Goal: Transaction & Acquisition: Purchase product/service

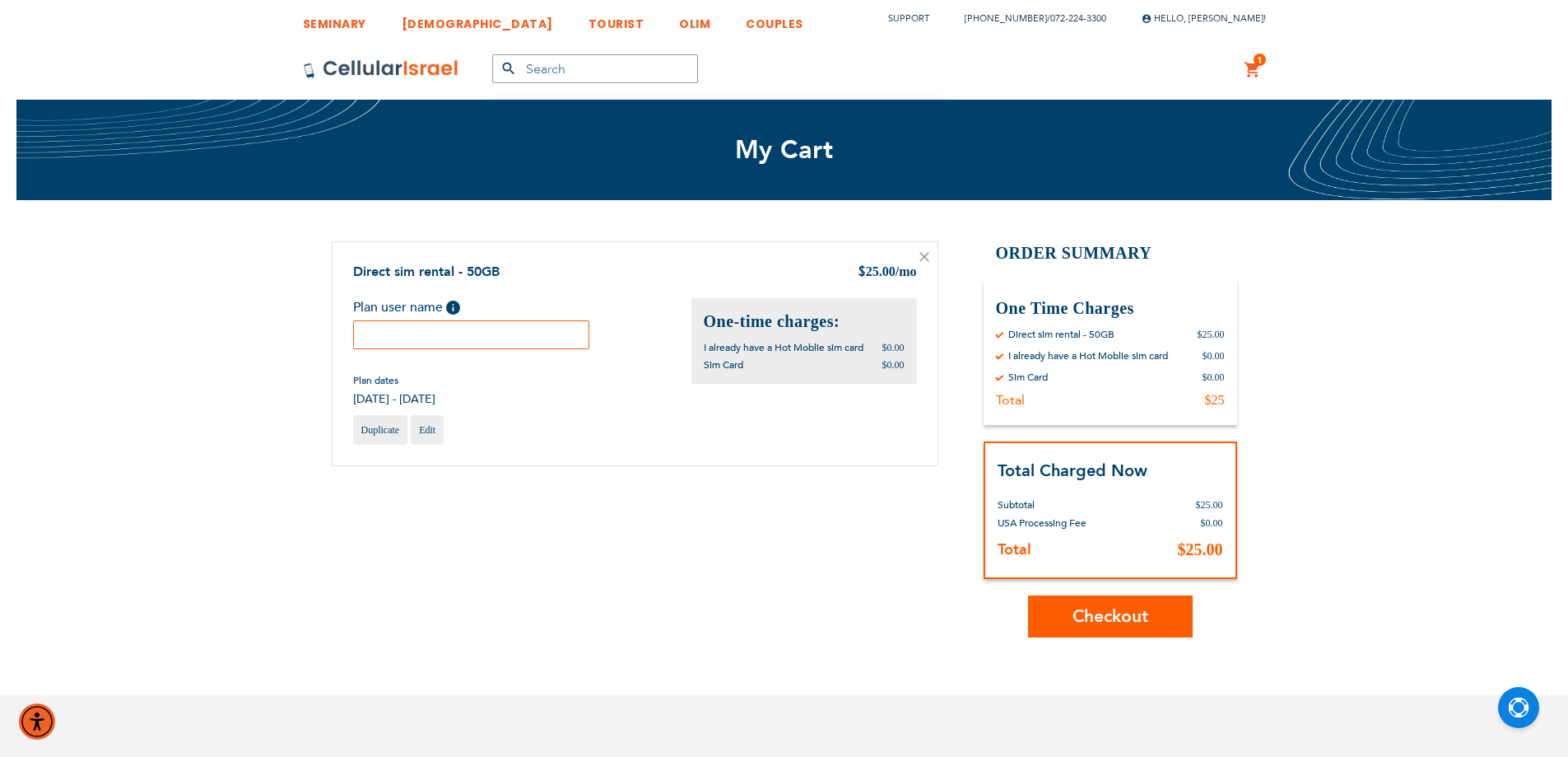
click at [438, 344] on input "text" at bounding box center [471, 334] width 237 height 29
paste input "Chana"
type input "Chana"
click at [656, 525] on div "Shopping Cart Items Direct sim rental - 50GB $ 25.00 /mo Plan user name Help Ch…" at bounding box center [784, 439] width 905 height 396
click at [1103, 617] on span "Checkout" at bounding box center [1109, 617] width 75 height 24
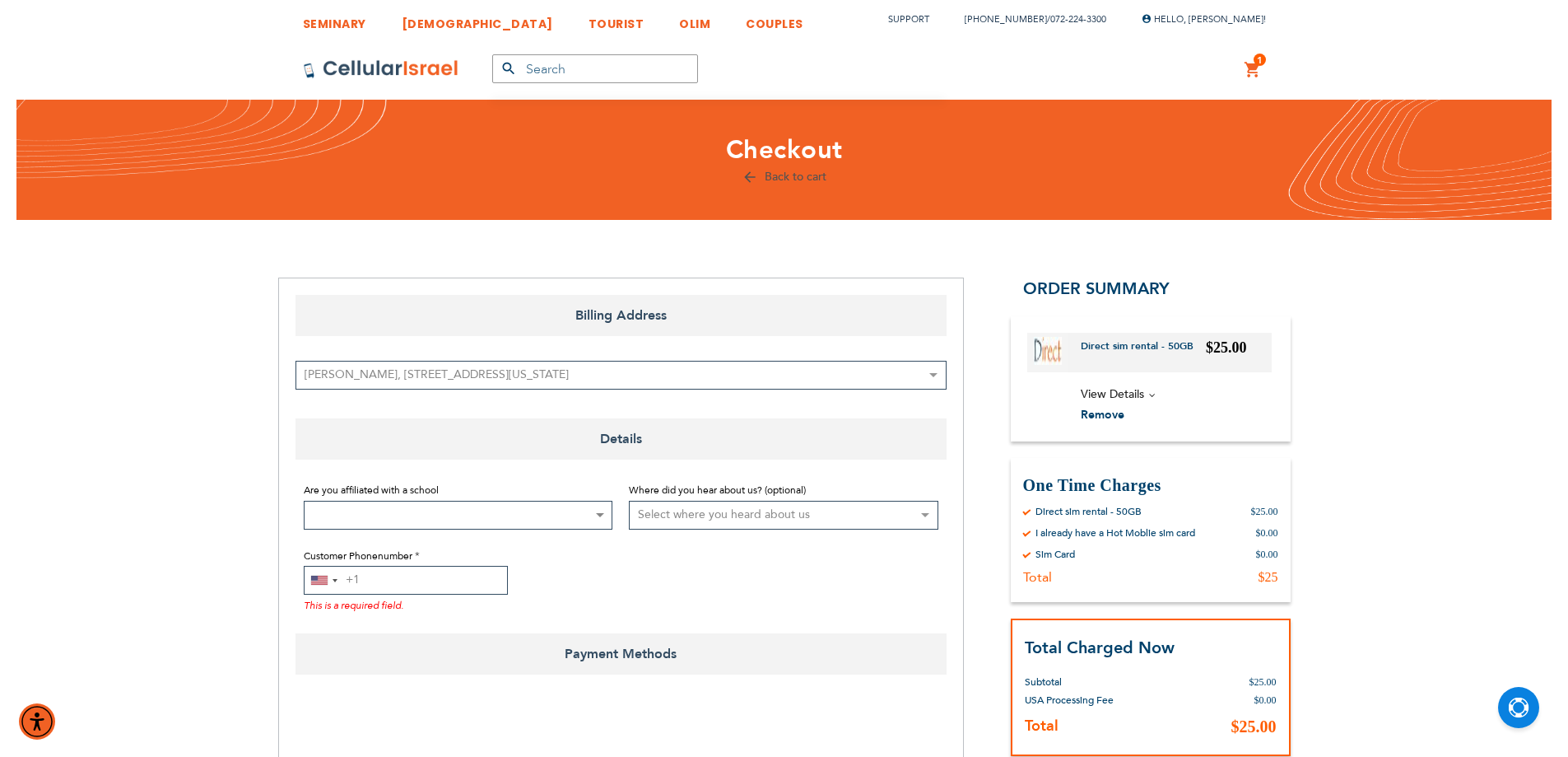
drag, startPoint x: 426, startPoint y: 586, endPoint x: 510, endPoint y: 574, distance: 84.9
click at [426, 587] on input "Customer Phonenumber" at bounding box center [405, 579] width 204 height 29
type input "0533196395"
click at [338, 578] on div "[GEOGRAPHIC_DATA] +1" at bounding box center [323, 579] width 38 height 27
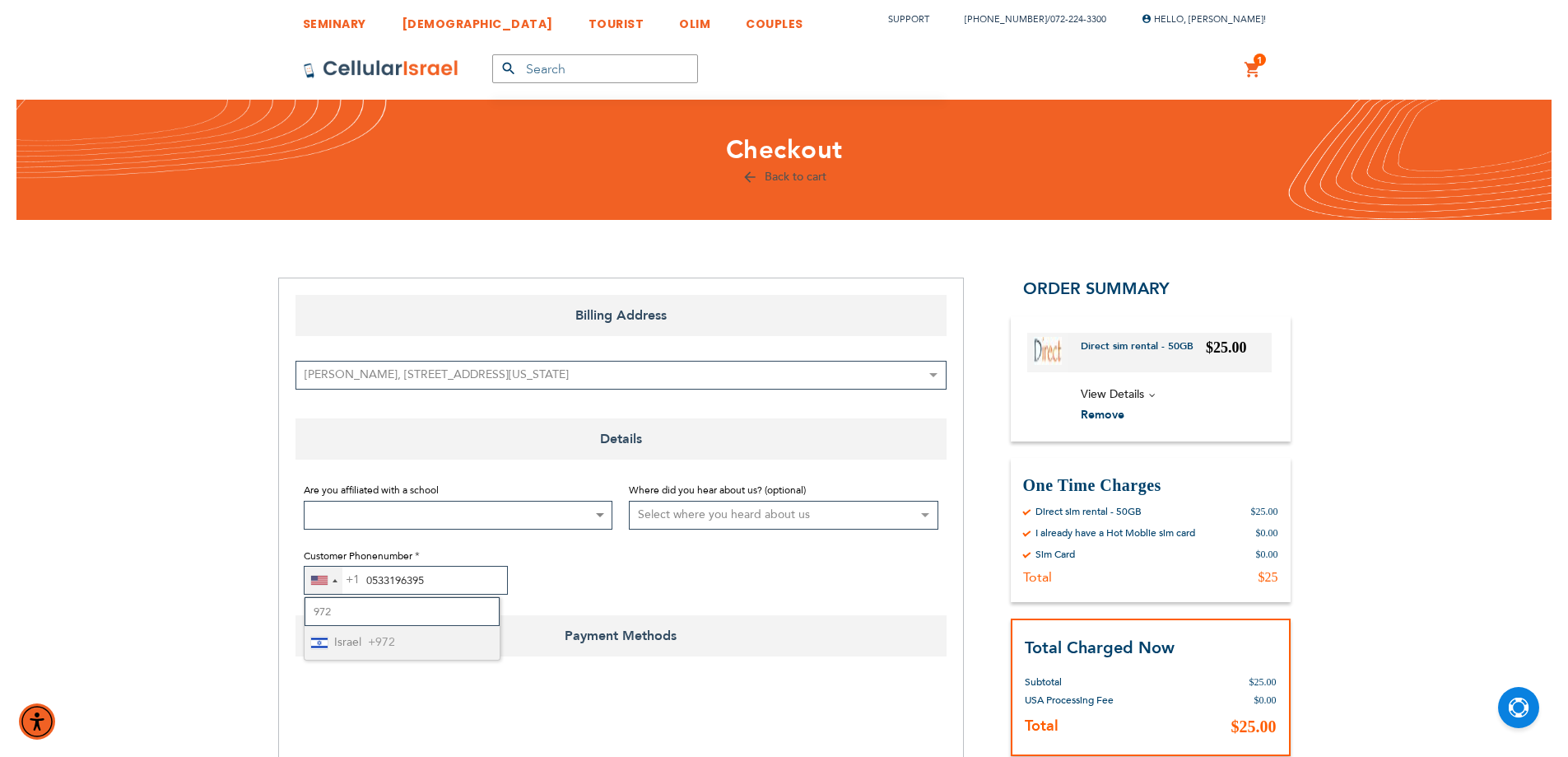
type input "972"
click at [334, 651] on span "Israel" at bounding box center [347, 643] width 27 height 21
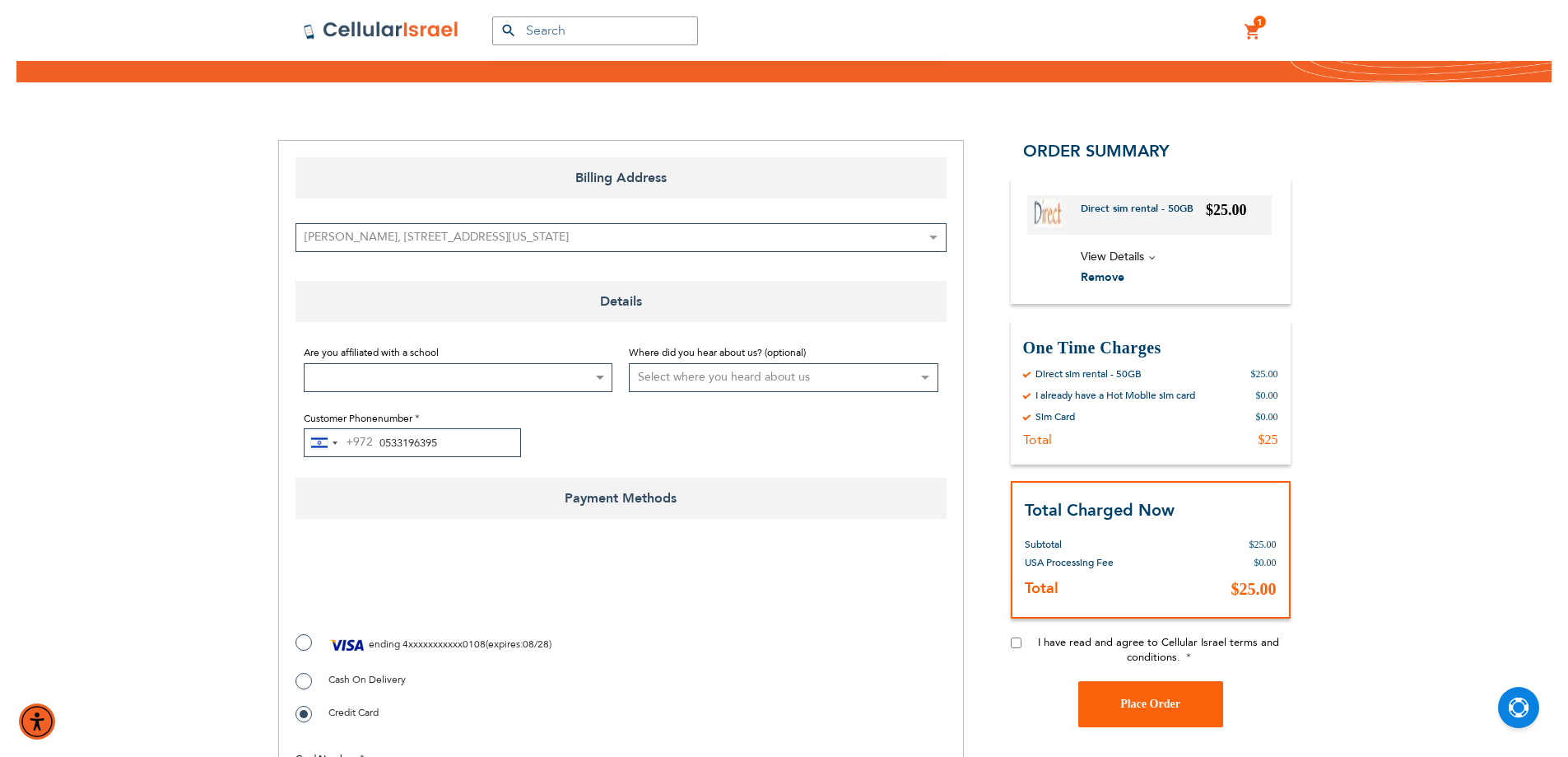
scroll to position [274, 0]
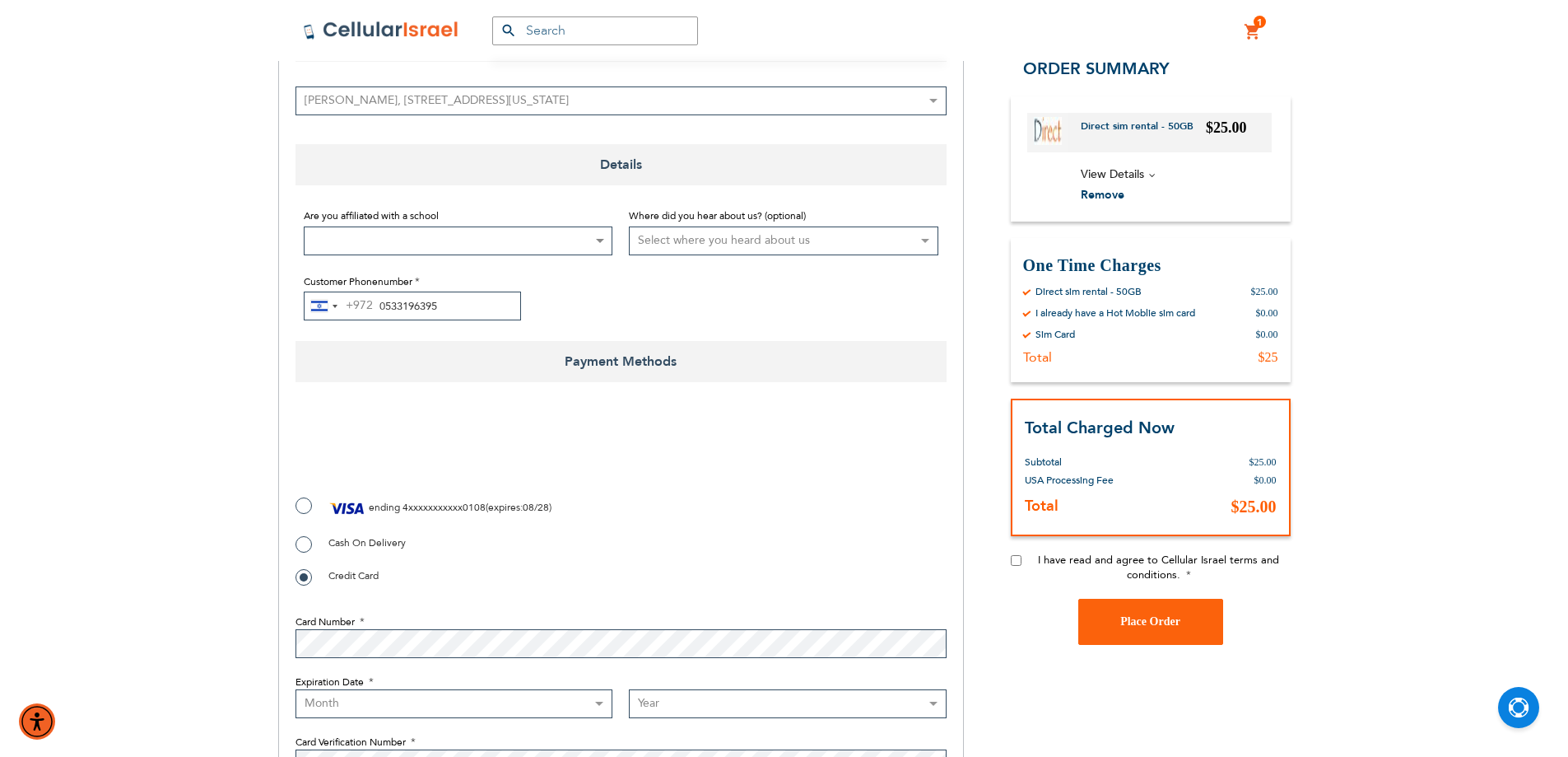
click at [1018, 563] on input "I have read and agree to Cellular Israel terms and conditions." at bounding box center [1016, 560] width 10 height 10
checkbox input "true"
click at [342, 507] on img at bounding box center [348, 508] width 38 height 24
radio input "true"
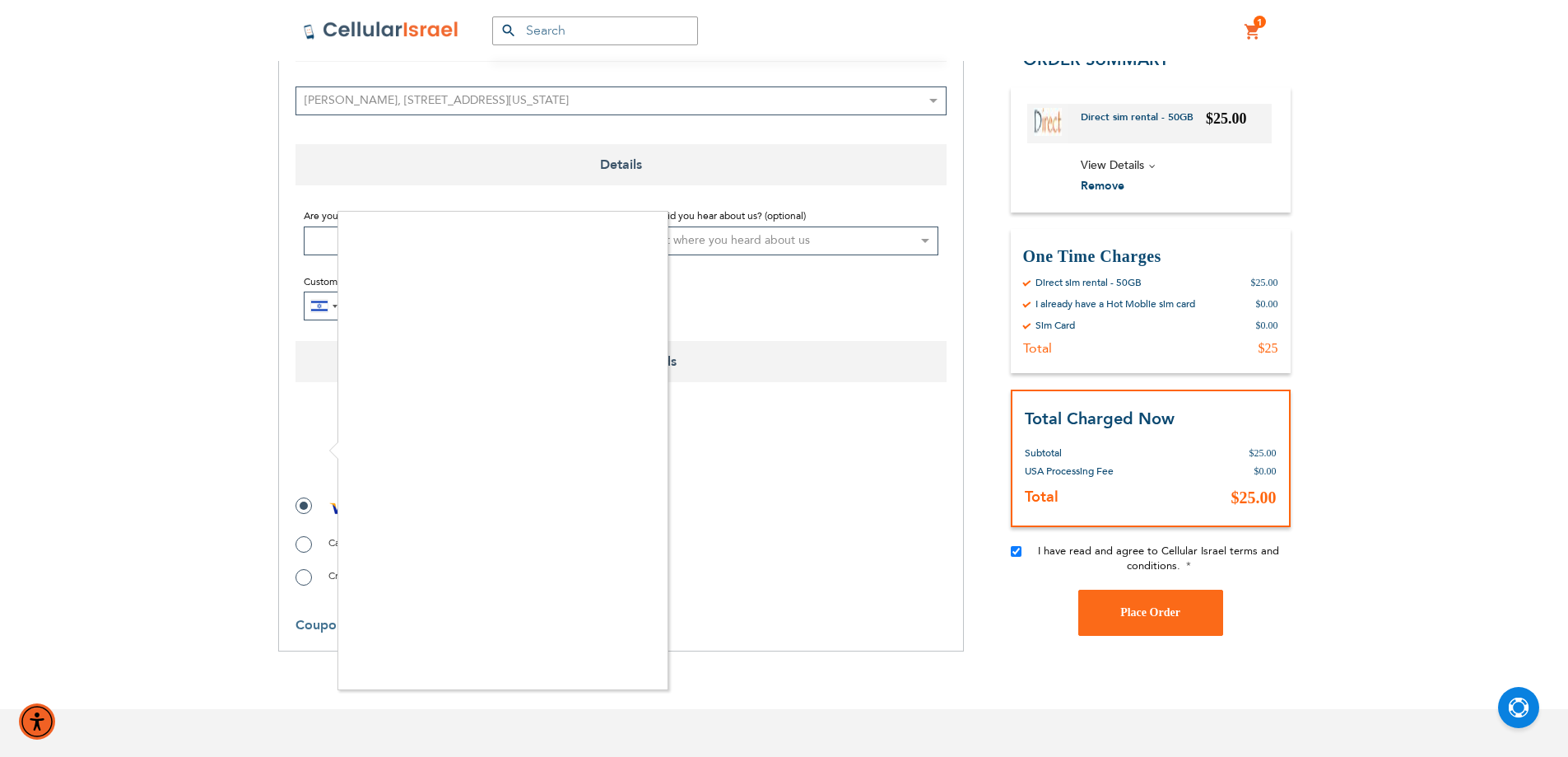
checkbox input "true"
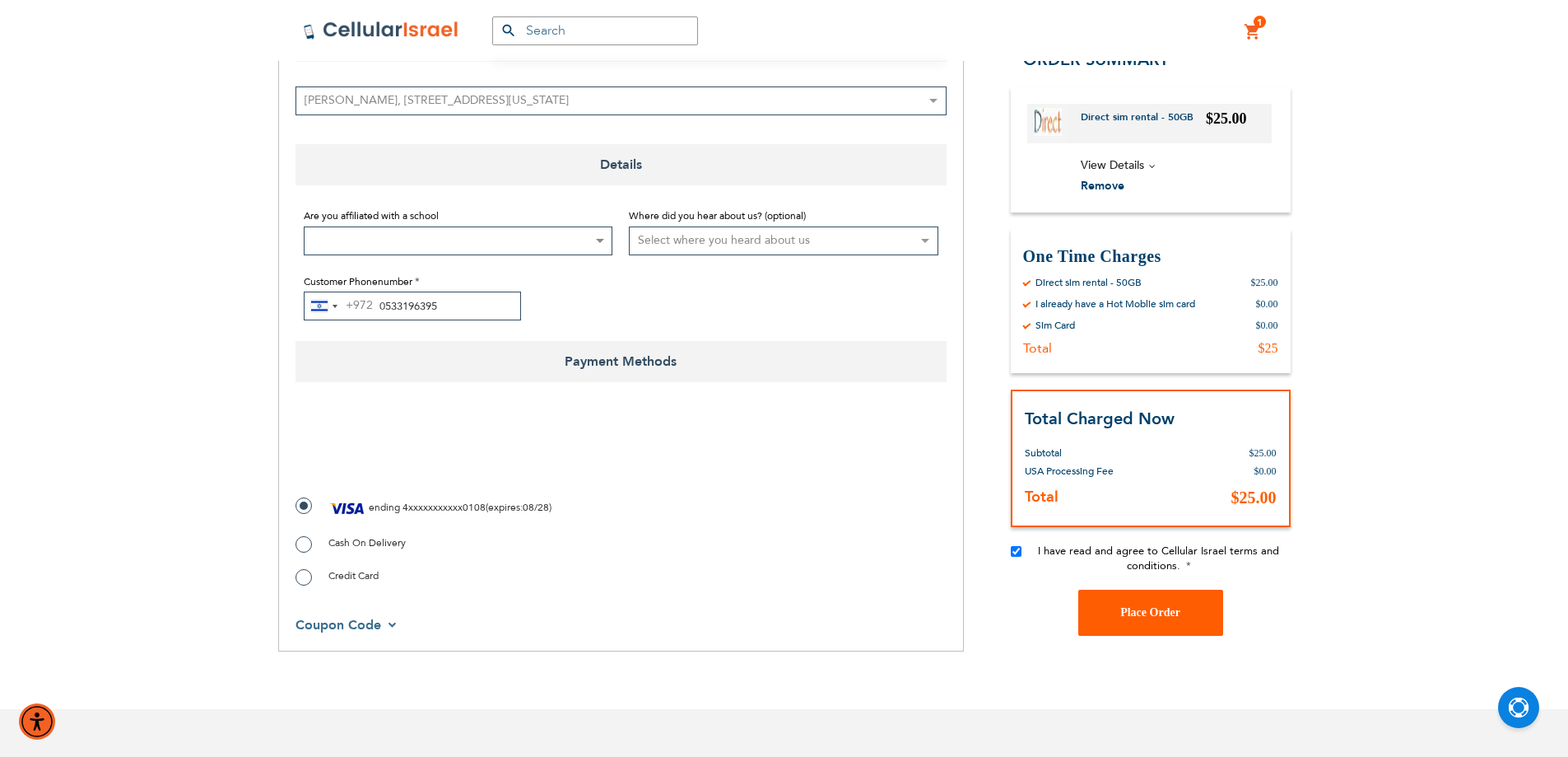
click at [1098, 614] on button "Place Order" at bounding box center [1150, 611] width 145 height 46
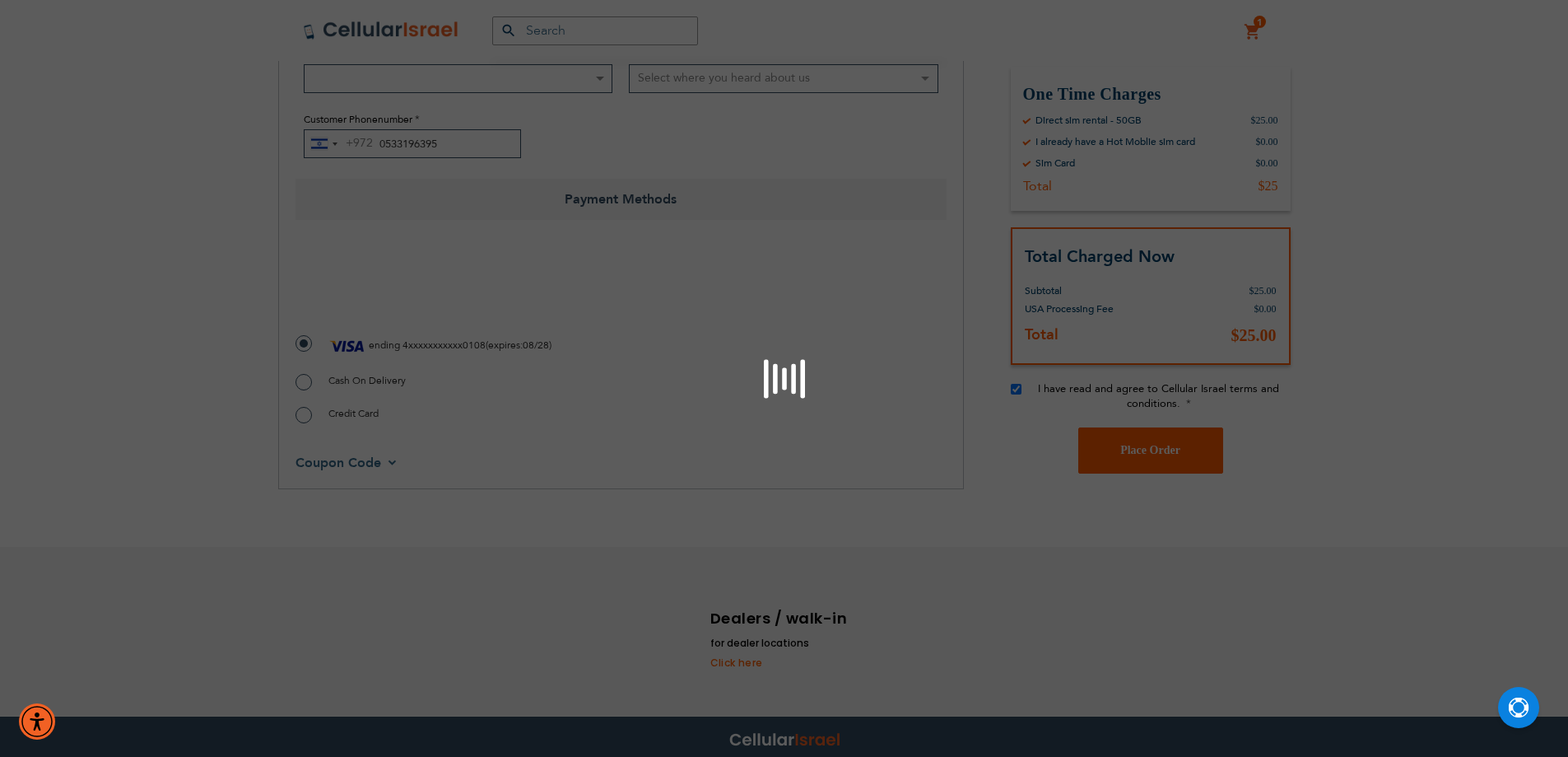
scroll to position [443, 0]
